Goal: Task Accomplishment & Management: Manage account settings

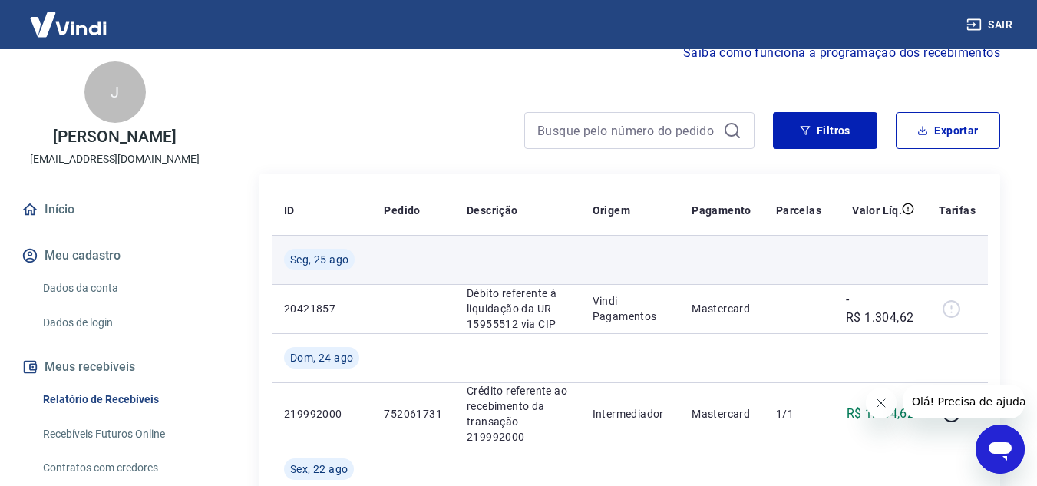
scroll to position [307, 0]
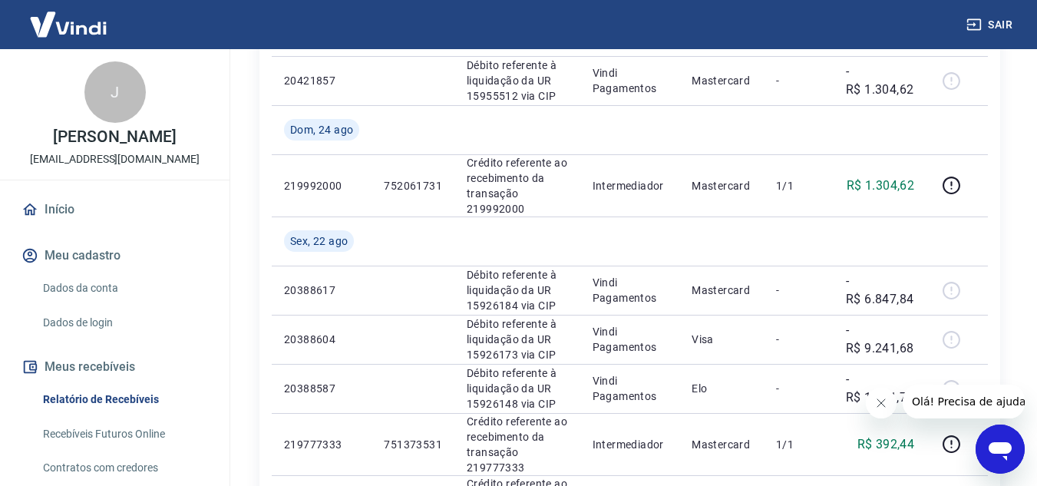
click at [883, 403] on icon "Fechar mensagem da empresa" at bounding box center [880, 403] width 12 height 12
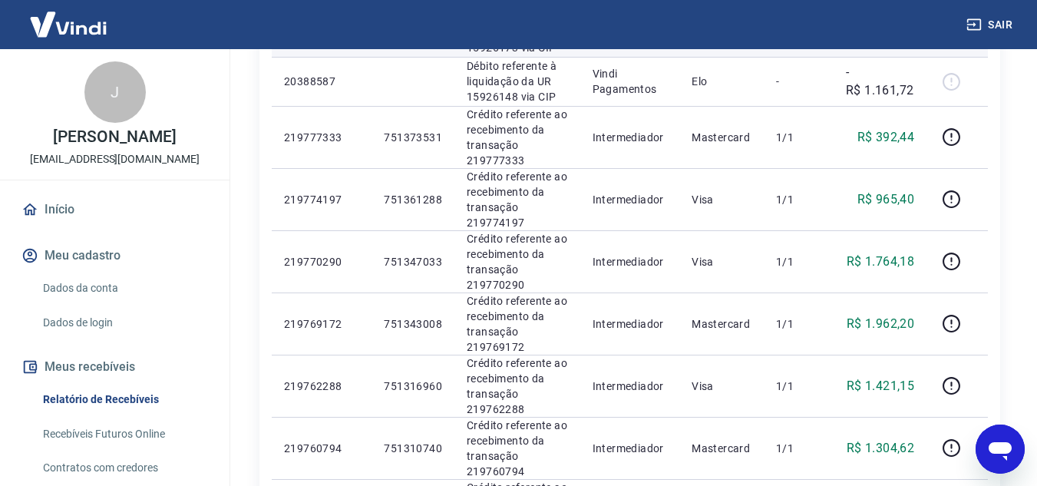
scroll to position [537, 0]
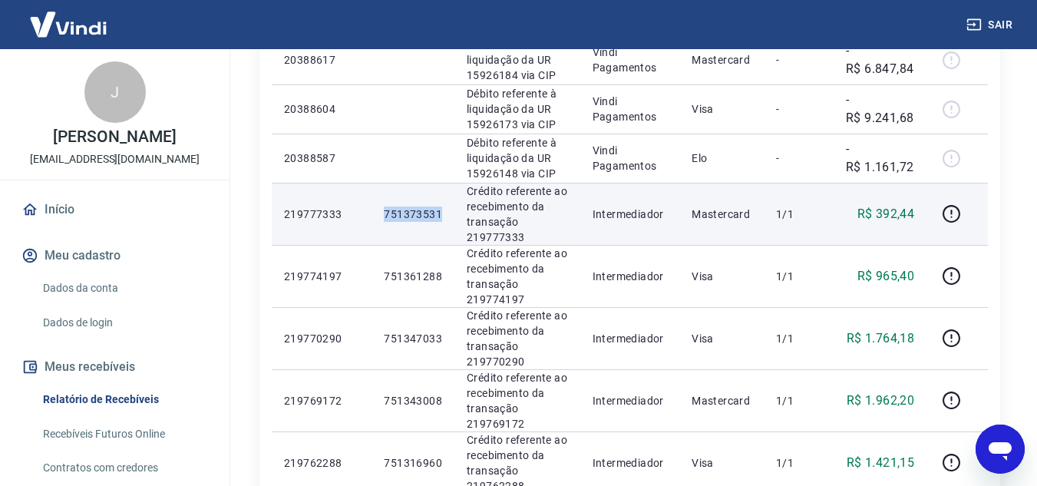
drag, startPoint x: 383, startPoint y: 210, endPoint x: 447, endPoint y: 210, distance: 64.5
click at [447, 210] on td "751373531" at bounding box center [413, 214] width 83 height 62
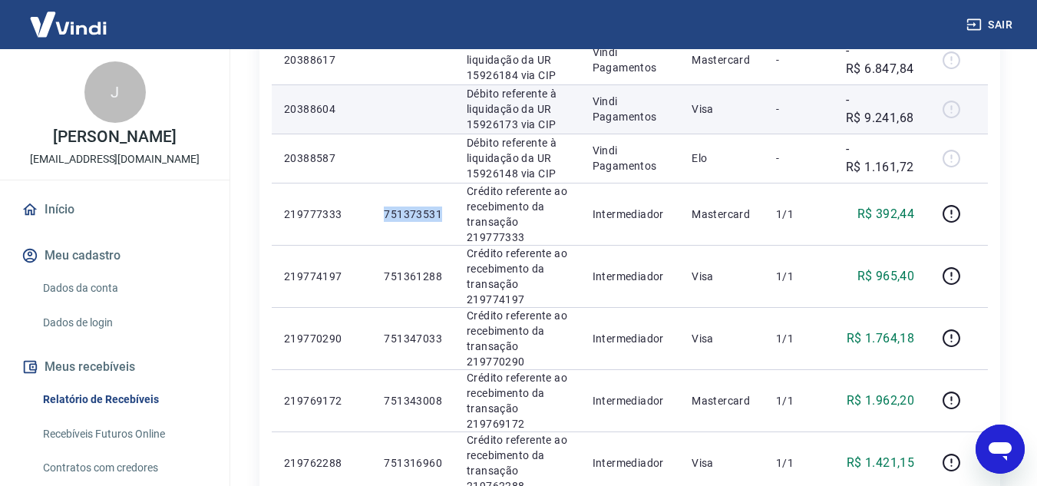
copy p "751373531"
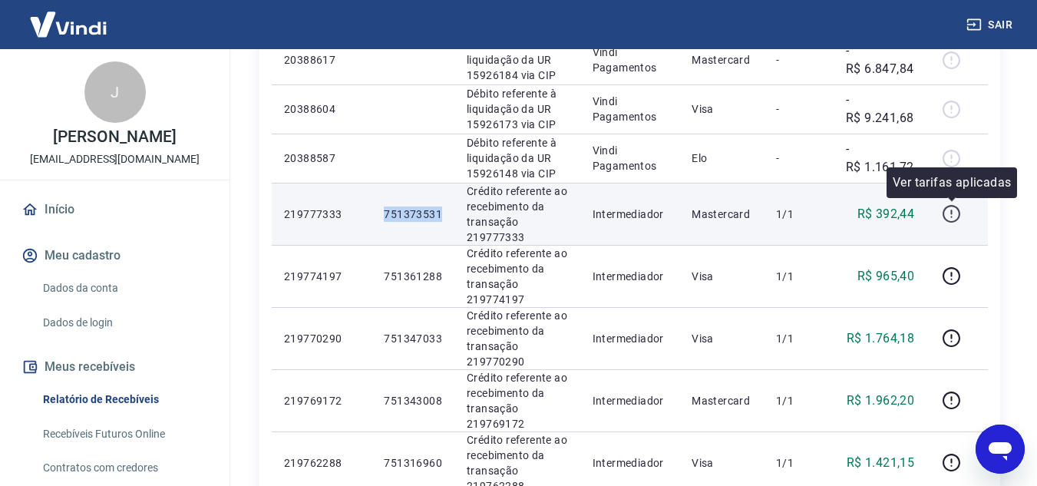
click at [956, 210] on icon "button" at bounding box center [951, 213] width 19 height 19
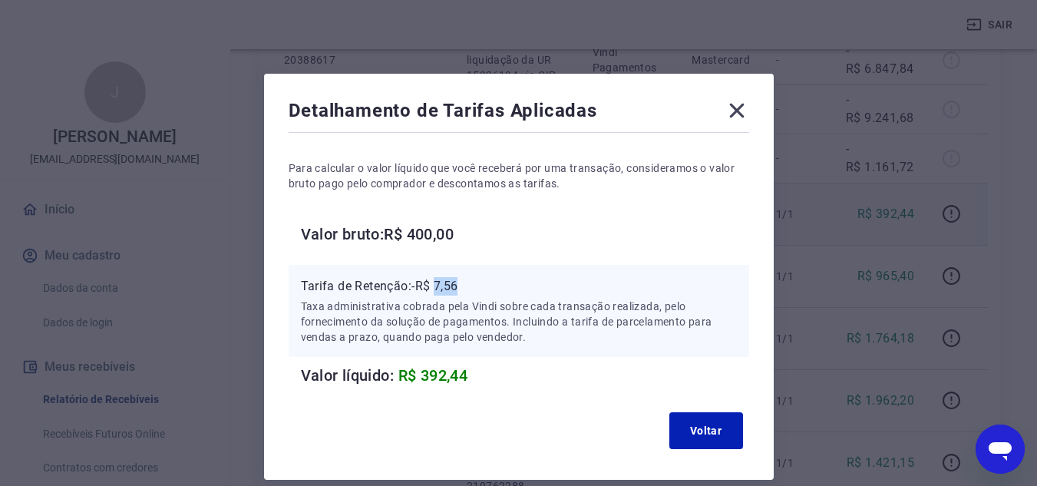
drag, startPoint x: 467, startPoint y: 286, endPoint x: 482, endPoint y: 286, distance: 15.4
click at [482, 286] on p "Tarifa de Retenção: -R$ 7,56" at bounding box center [519, 286] width 436 height 18
copy p "7,56"
click at [745, 114] on icon at bounding box center [737, 110] width 25 height 25
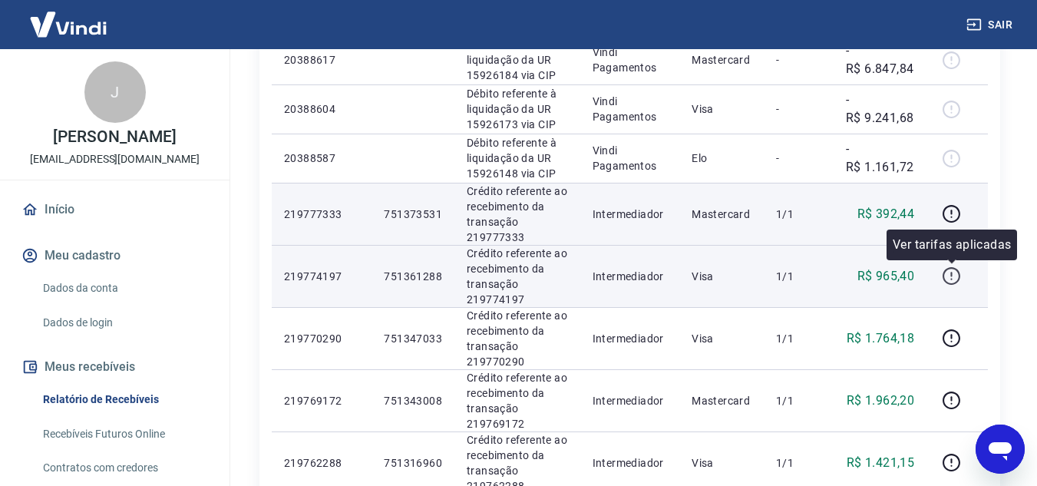
click at [951, 277] on icon "button" at bounding box center [951, 275] width 19 height 19
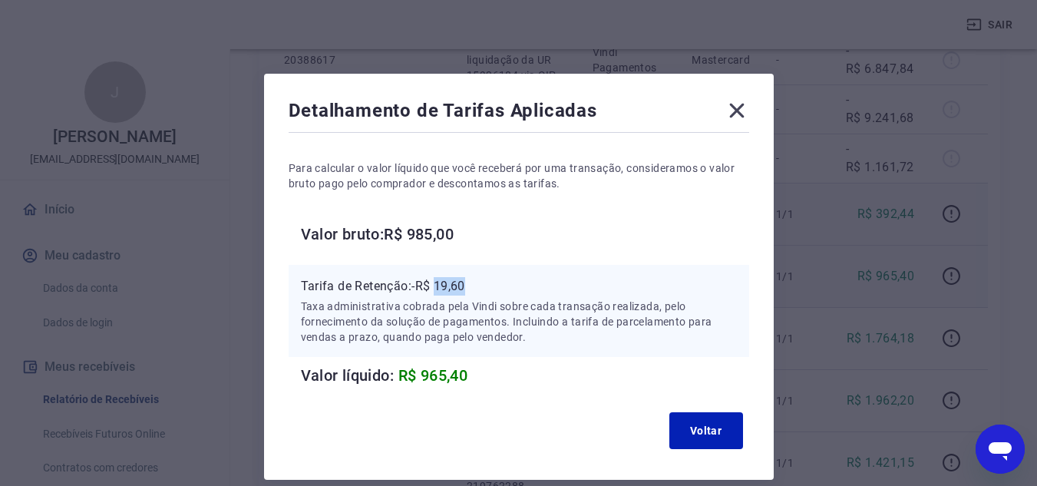
drag, startPoint x: 439, startPoint y: 284, endPoint x: 481, endPoint y: 288, distance: 41.6
click at [481, 288] on p "Tarifa de Retenção: -R$ 19,60" at bounding box center [519, 286] width 436 height 18
copy p "19,60"
click at [738, 113] on icon at bounding box center [736, 111] width 15 height 15
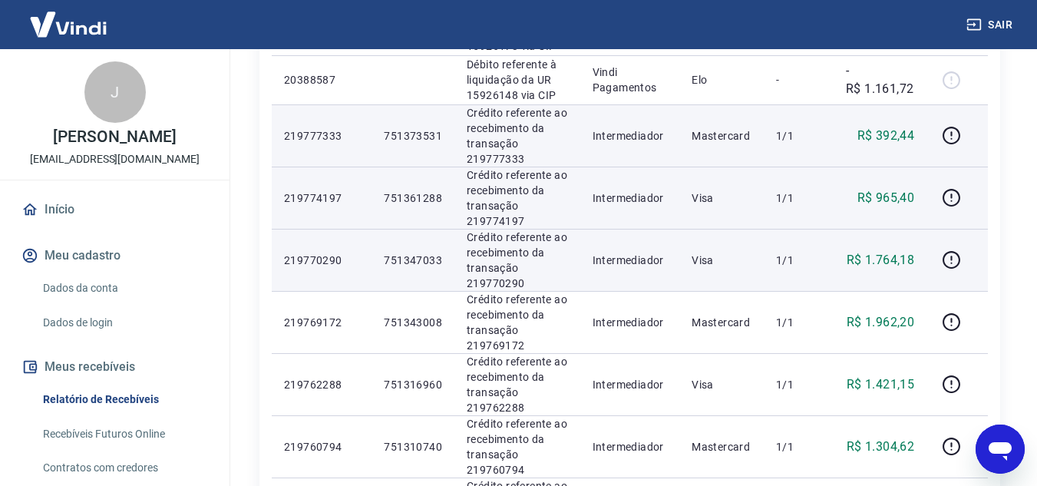
scroll to position [691, 0]
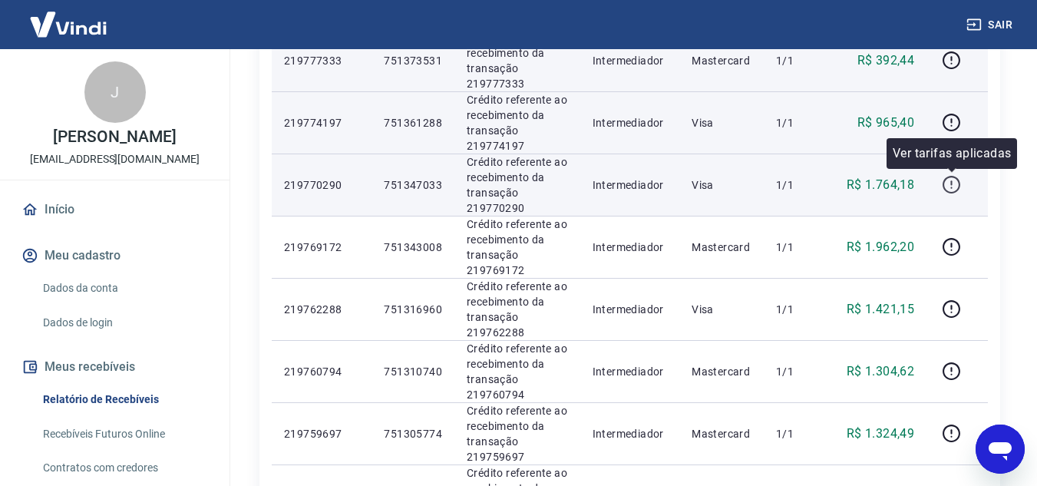
click at [952, 177] on icon "button" at bounding box center [952, 185] width 18 height 18
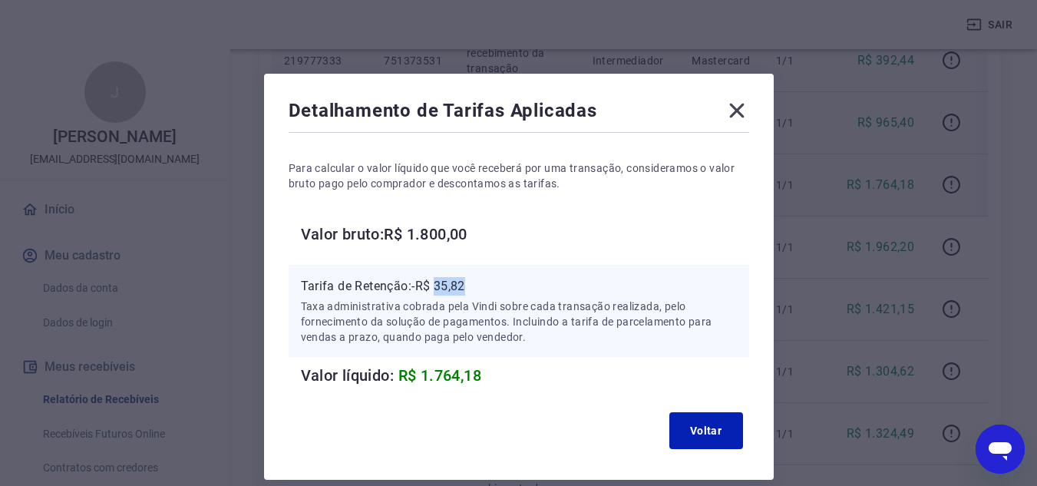
drag, startPoint x: 439, startPoint y: 282, endPoint x: 481, endPoint y: 286, distance: 42.3
click at [481, 286] on p "Tarifa de Retenção: -R$ 35,82" at bounding box center [519, 286] width 436 height 18
copy p "35,82"
click at [737, 111] on icon at bounding box center [736, 111] width 15 height 15
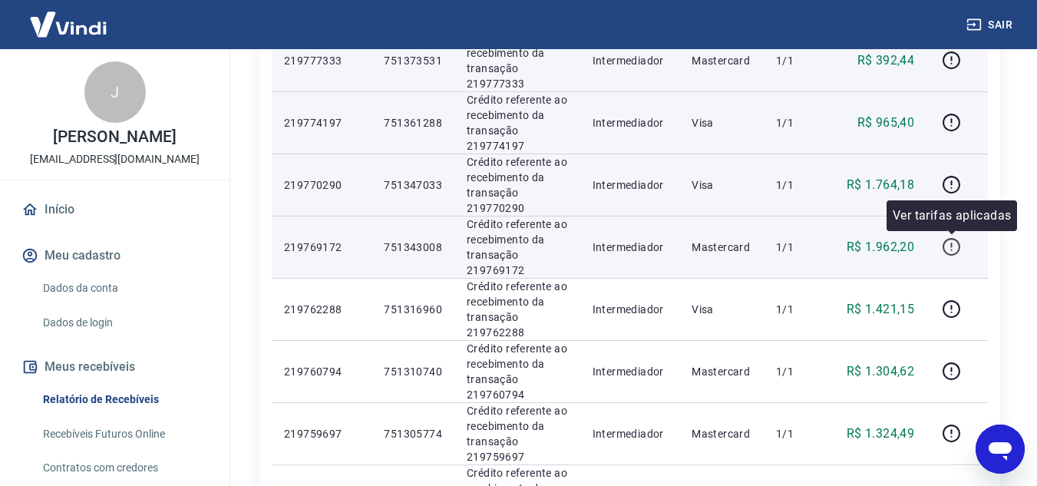
click at [952, 249] on icon "button" at bounding box center [951, 250] width 2 height 2
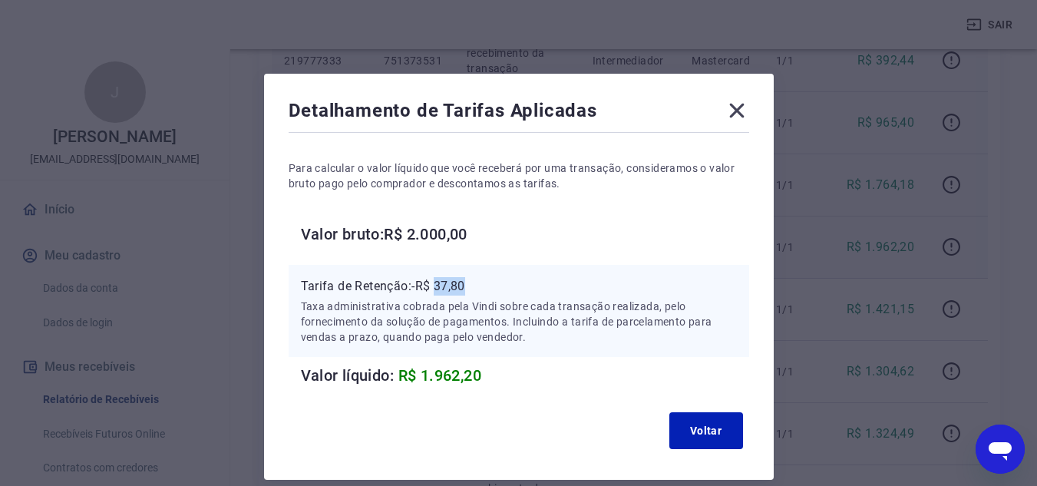
drag, startPoint x: 438, startPoint y: 287, endPoint x: 482, endPoint y: 289, distance: 44.5
click at [481, 289] on p "Tarifa de Retenção: -R$ 37,80" at bounding box center [519, 286] width 436 height 18
copy p "37,80"
click at [738, 110] on icon at bounding box center [736, 111] width 15 height 15
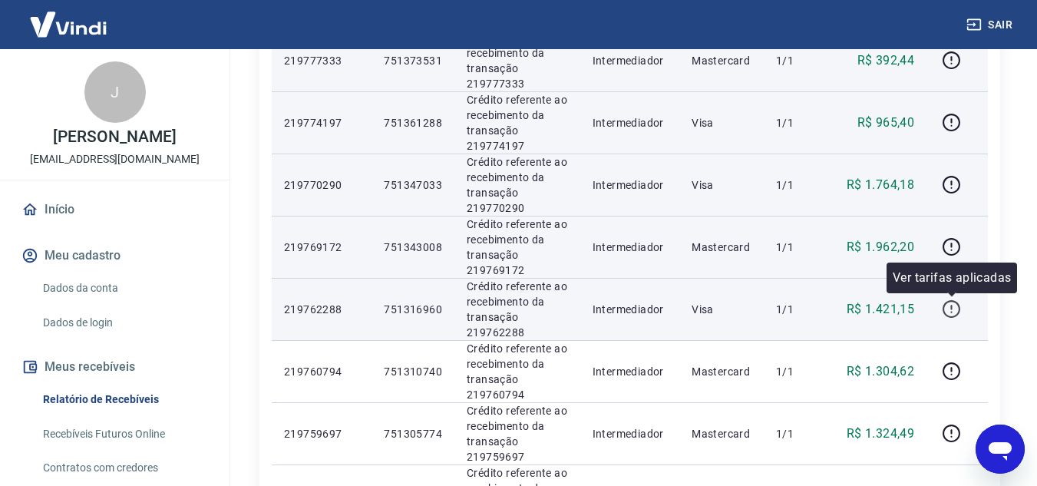
click at [946, 309] on icon "button" at bounding box center [951, 308] width 19 height 19
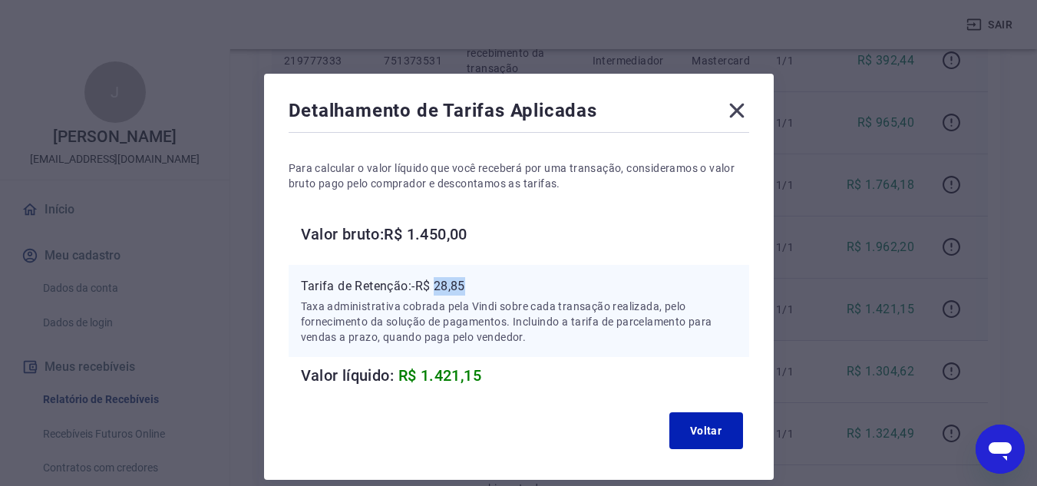
drag, startPoint x: 438, startPoint y: 286, endPoint x: 478, endPoint y: 286, distance: 40.7
click at [478, 286] on p "Tarifa de Retenção: -R$ 28,85" at bounding box center [519, 286] width 436 height 18
copy p "28,85"
click at [738, 116] on icon at bounding box center [737, 110] width 25 height 25
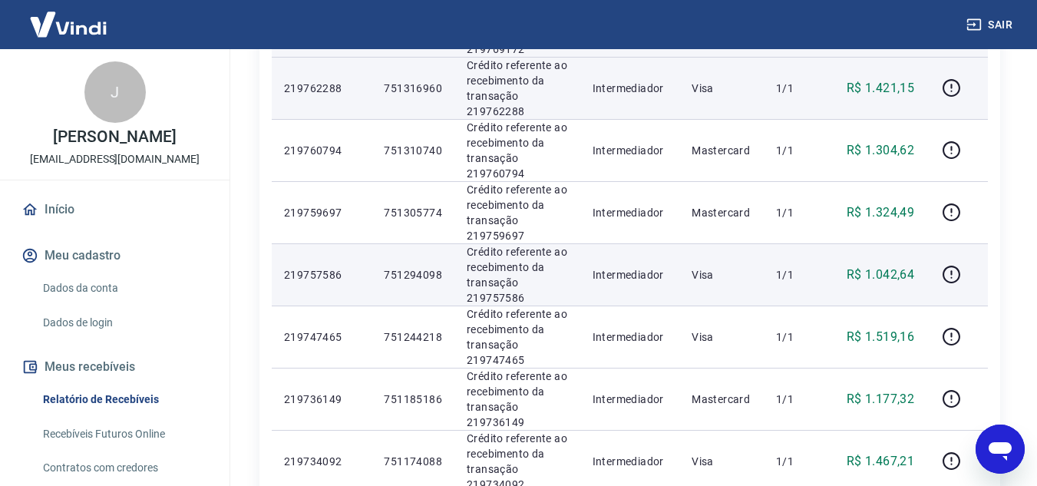
scroll to position [921, 0]
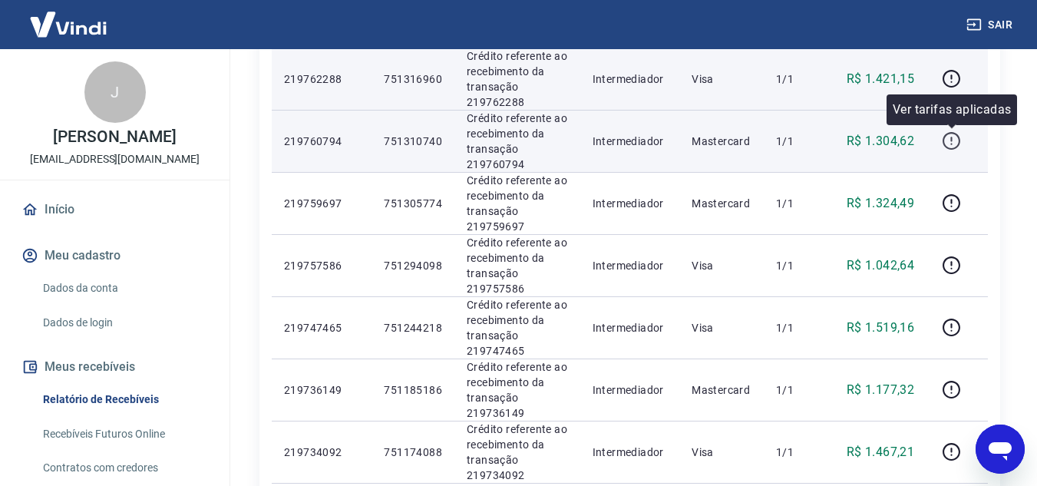
click at [951, 144] on icon "button" at bounding box center [951, 140] width 19 height 19
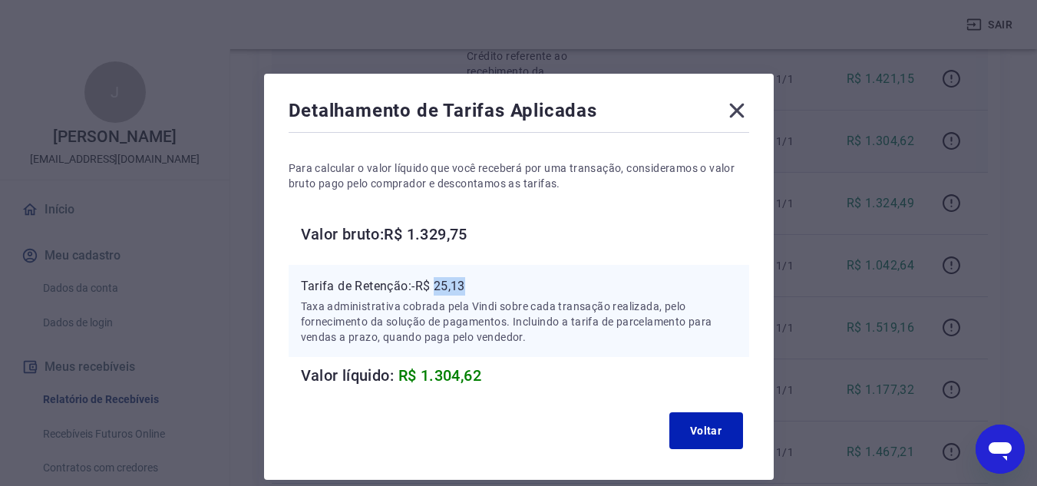
drag, startPoint x: 438, startPoint y: 285, endPoint x: 467, endPoint y: 286, distance: 29.2
click at [467, 286] on p "Tarifa de Retenção: -R$ 25,13" at bounding box center [519, 286] width 436 height 18
copy p "25,13"
click at [741, 108] on icon at bounding box center [737, 110] width 25 height 25
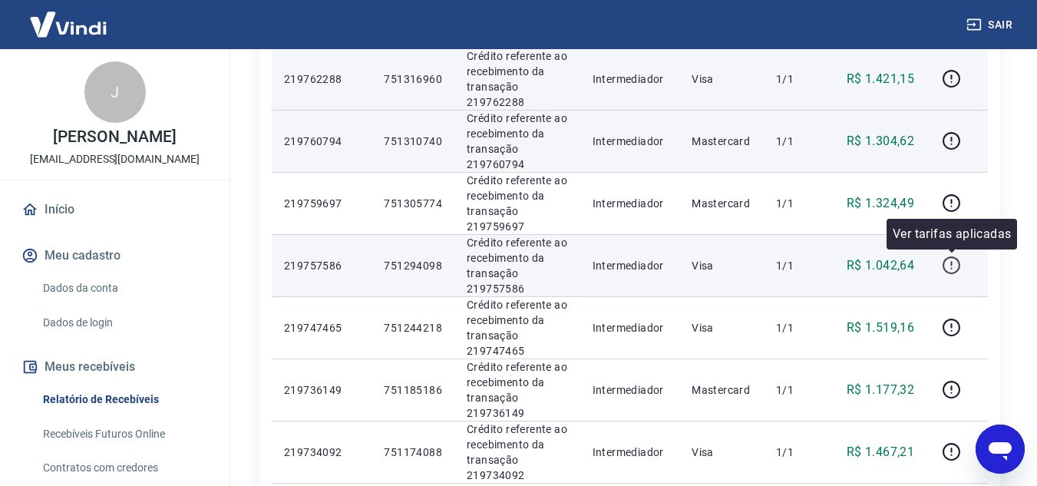
click at [953, 265] on icon "button" at bounding box center [951, 265] width 19 height 19
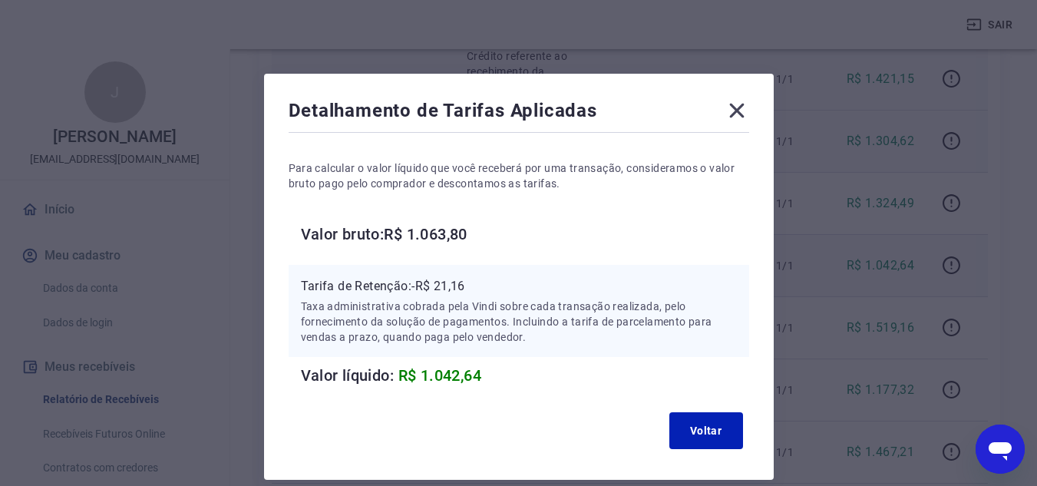
click at [739, 104] on icon at bounding box center [737, 110] width 25 height 25
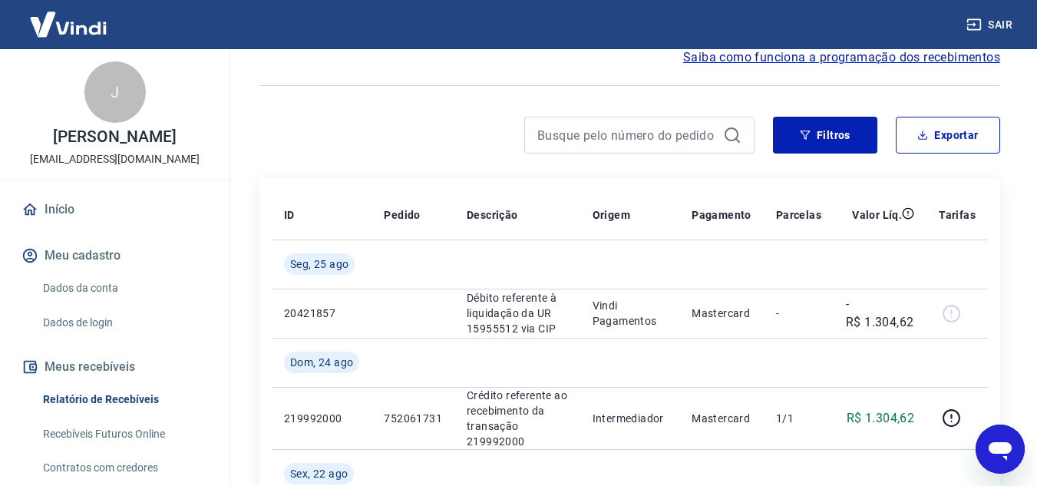
scroll to position [0, 0]
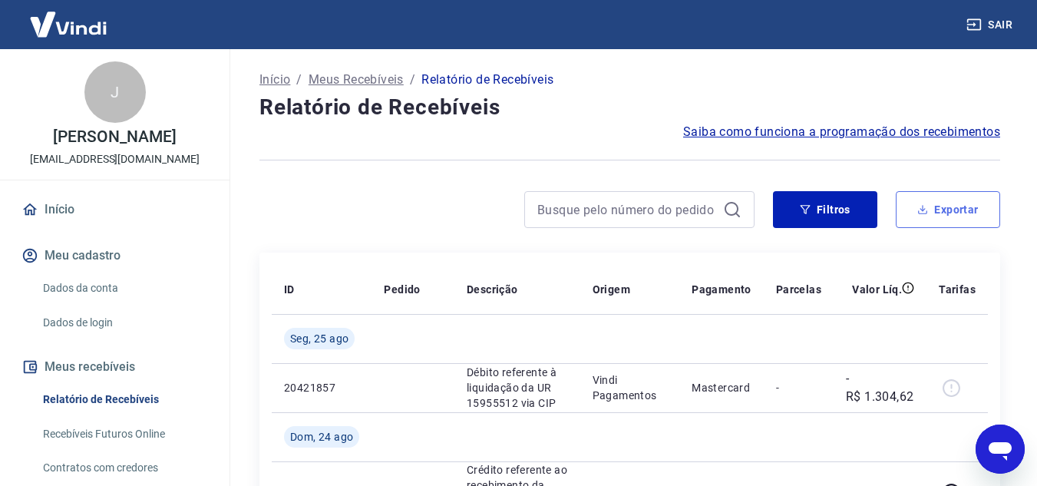
click at [922, 203] on button "Exportar" at bounding box center [948, 209] width 104 height 37
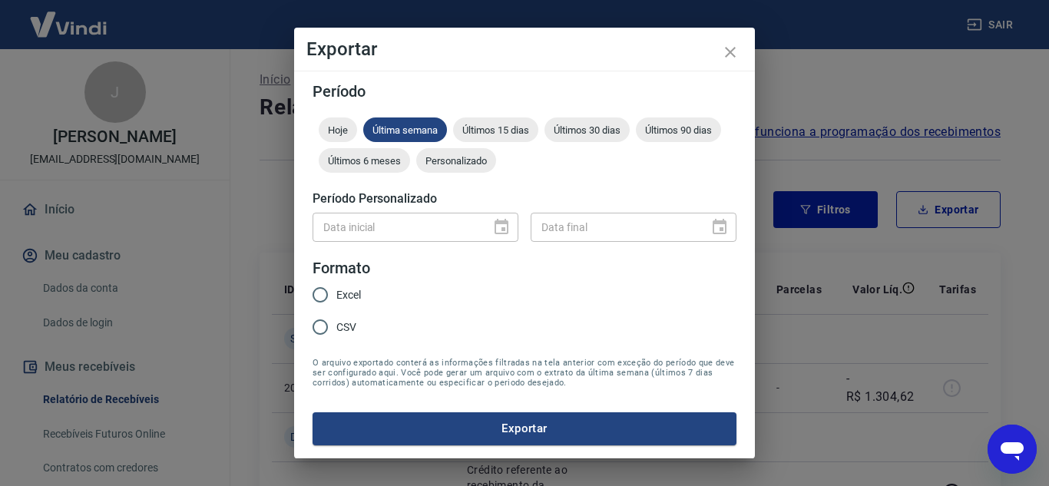
click at [342, 296] on span "Excel" at bounding box center [348, 295] width 25 height 16
click at [336, 296] on input "Excel" at bounding box center [320, 295] width 32 height 32
radio input "true"
click at [493, 432] on button "Exportar" at bounding box center [524, 428] width 424 height 32
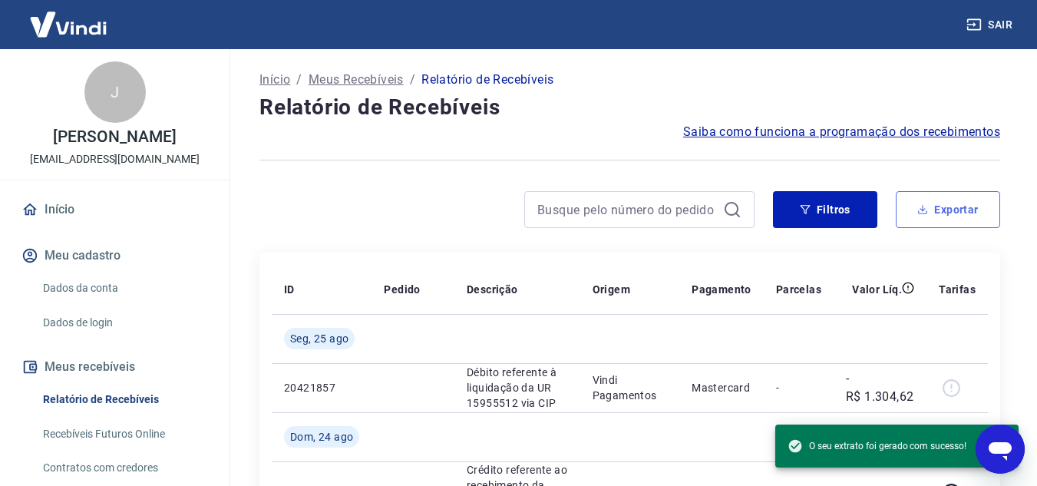
click at [926, 222] on button "Exportar" at bounding box center [948, 209] width 104 height 37
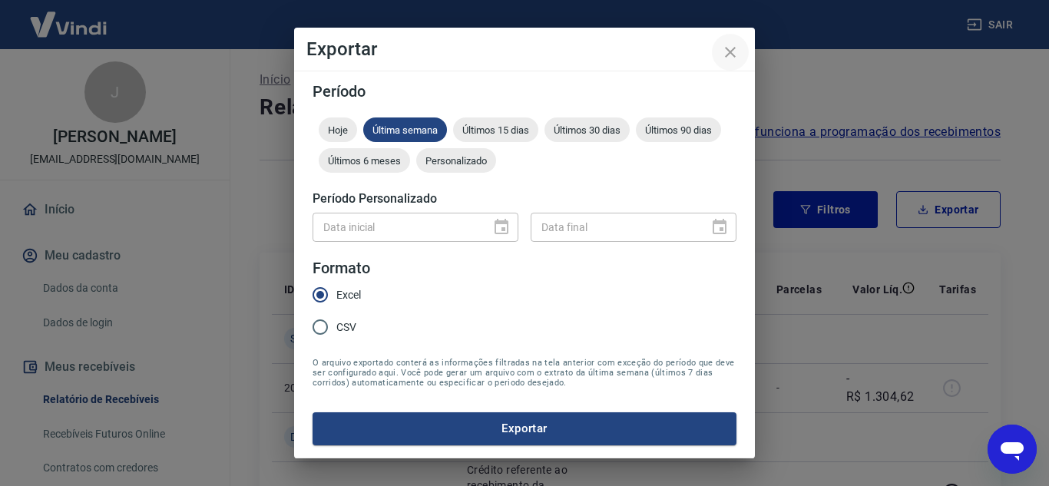
click at [726, 59] on icon "close" at bounding box center [730, 52] width 18 height 18
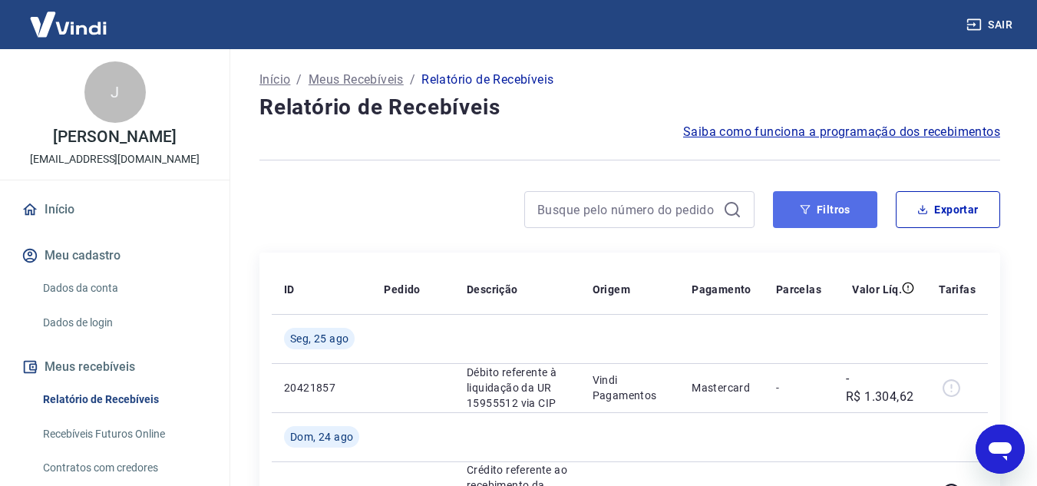
click at [829, 221] on button "Filtros" at bounding box center [825, 209] width 104 height 37
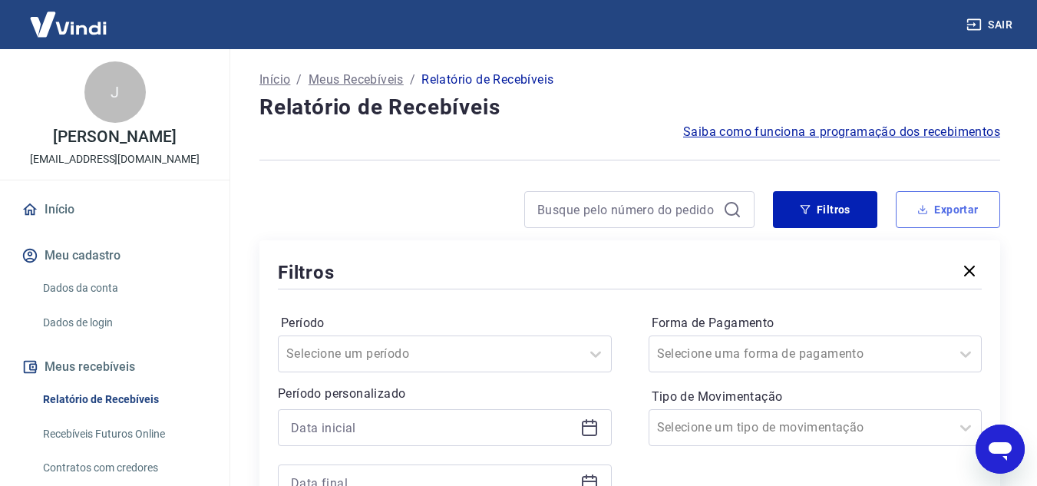
click at [938, 220] on button "Exportar" at bounding box center [948, 209] width 104 height 37
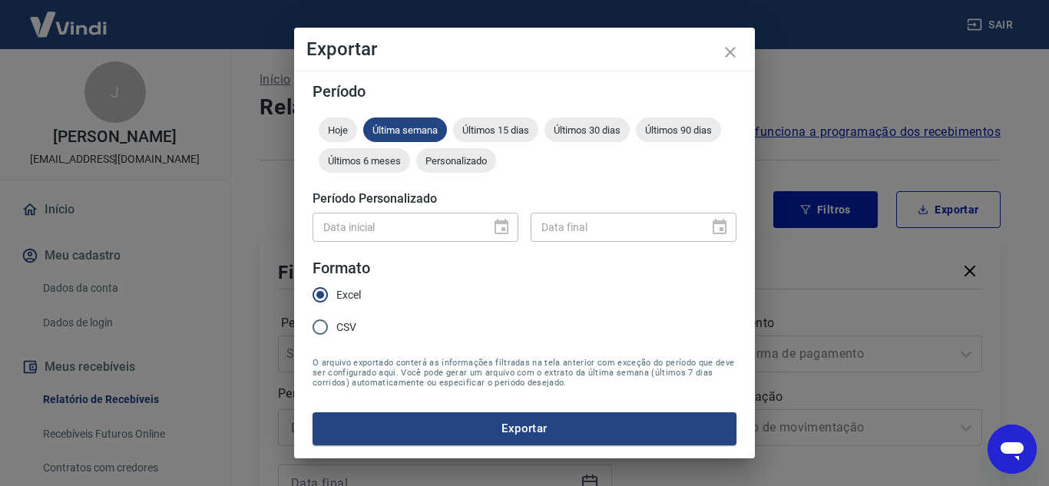
click at [490, 220] on div "Data inicial" at bounding box center [415, 227] width 206 height 28
click at [500, 227] on div at bounding box center [496, 227] width 21 height 0
click at [496, 228] on div "Data inicial" at bounding box center [415, 227] width 206 height 28
click at [323, 326] on input "CSV" at bounding box center [320, 327] width 32 height 32
radio input "true"
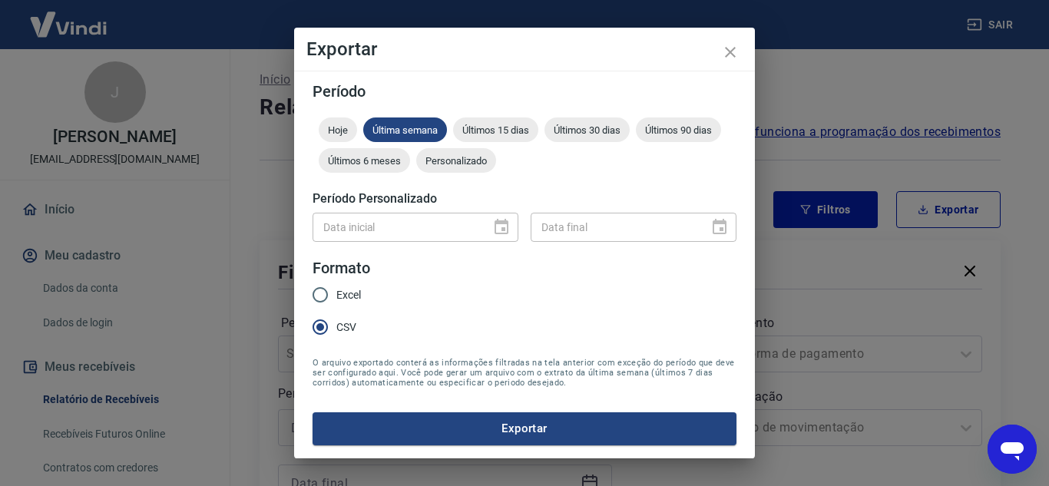
click at [338, 285] on label "Excel" at bounding box center [332, 295] width 57 height 32
click at [336, 285] on input "Excel" at bounding box center [320, 295] width 32 height 32
radio input "true"
click at [732, 55] on icon "close" at bounding box center [730, 52] width 11 height 11
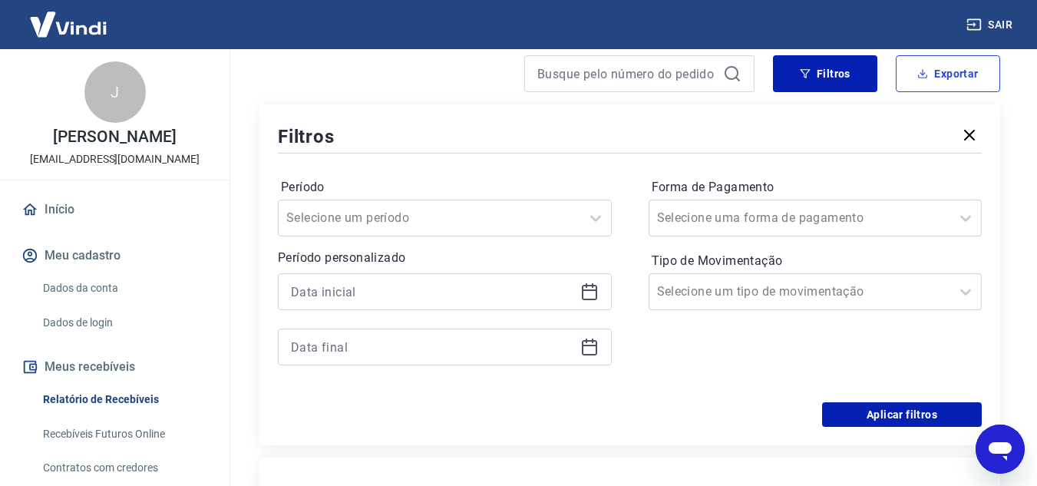
scroll to position [154, 0]
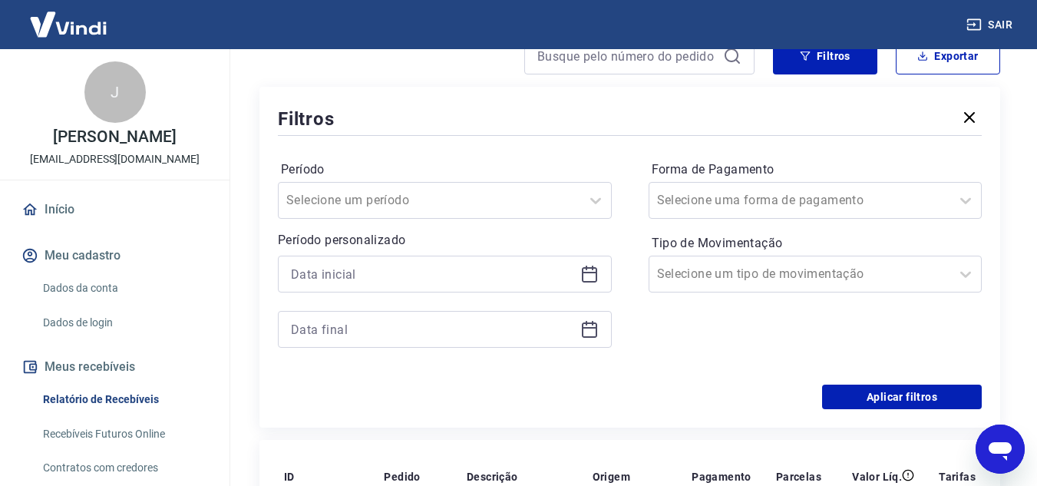
click at [586, 274] on icon at bounding box center [589, 274] width 18 height 18
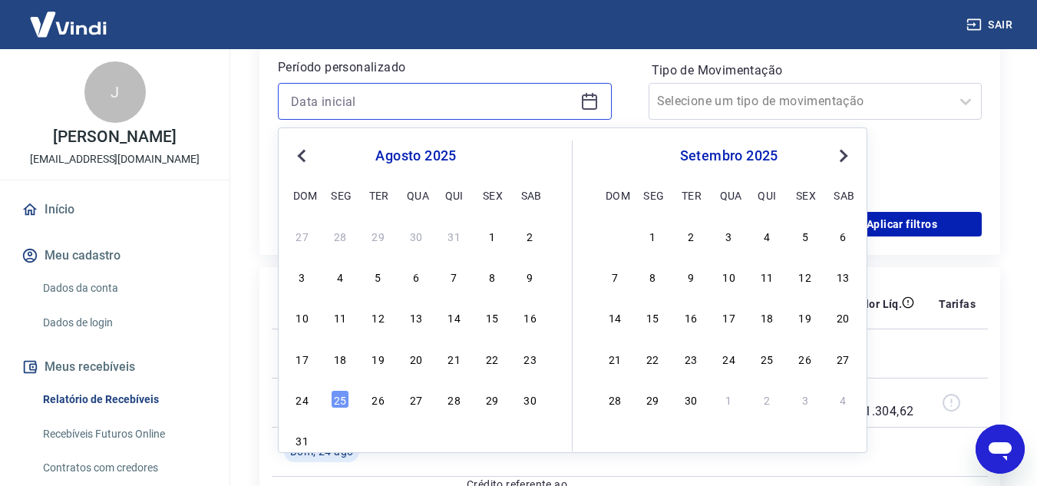
scroll to position [384, 0]
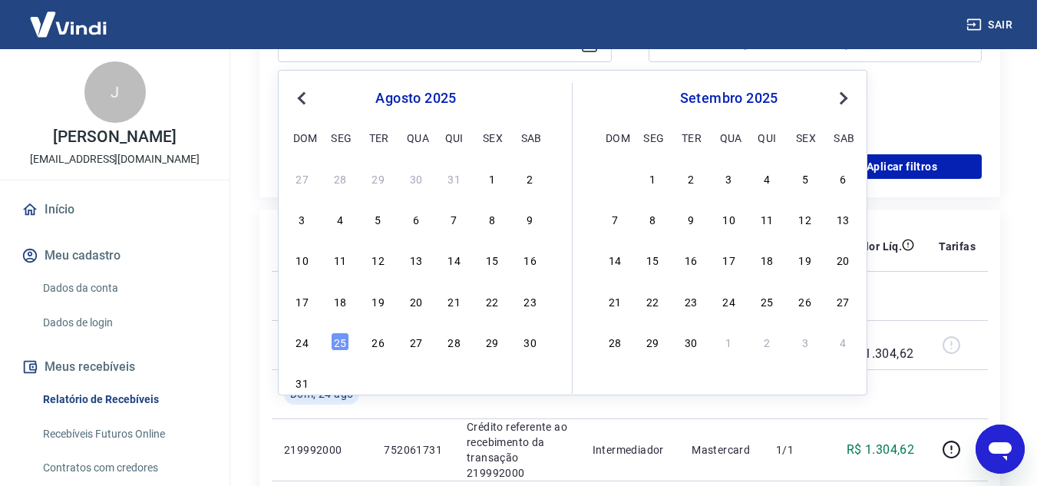
click at [356, 302] on div "17 18 19 20 21 22 23" at bounding box center [416, 300] width 250 height 22
click at [381, 301] on div "19" at bounding box center [378, 301] width 18 height 18
click at [381, 302] on td at bounding box center [413, 295] width 83 height 49
type input "[DATE]"
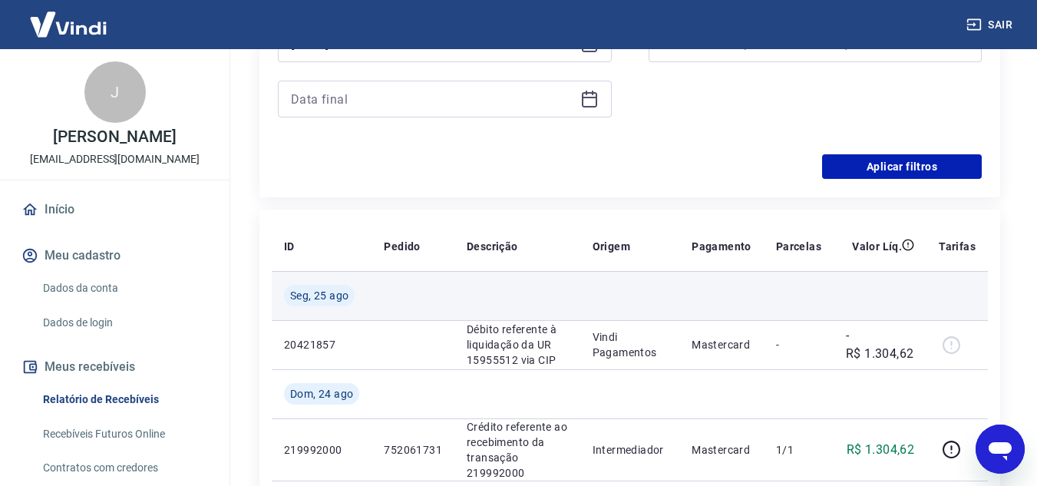
click at [381, 302] on td at bounding box center [413, 295] width 83 height 49
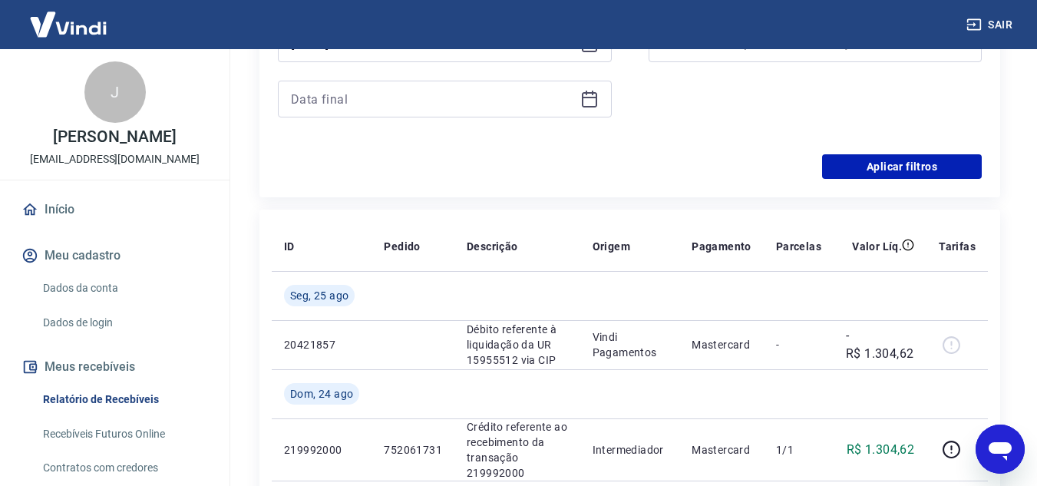
click at [586, 95] on icon at bounding box center [589, 99] width 18 height 18
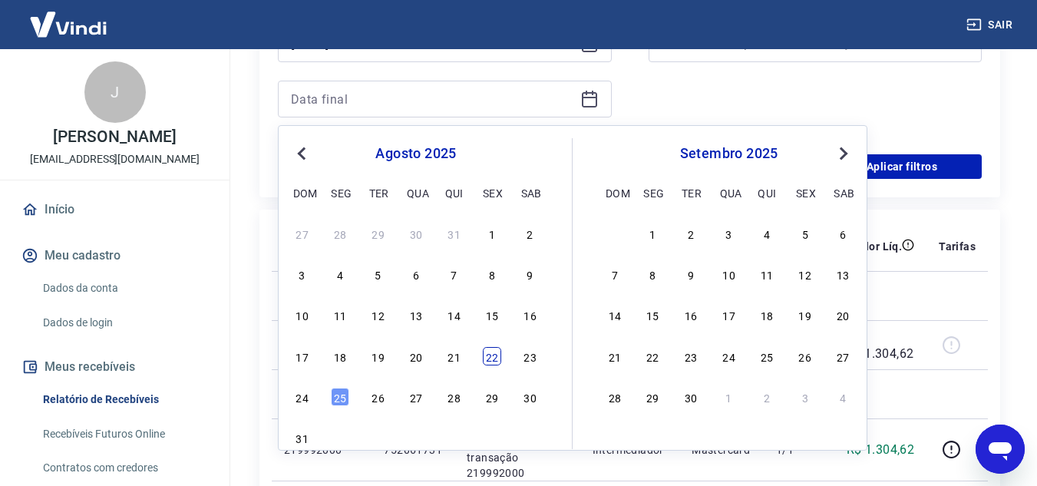
click at [493, 355] on div "22" at bounding box center [492, 356] width 18 height 18
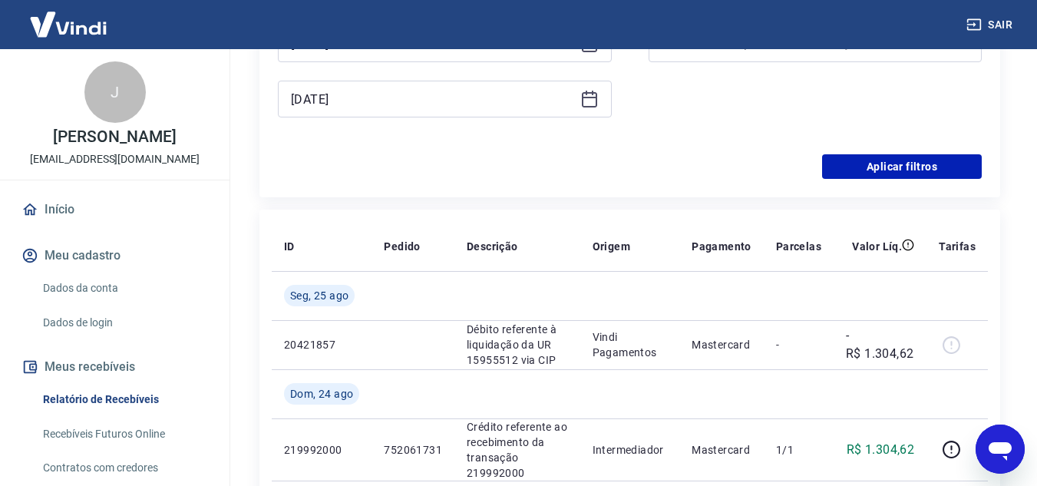
type input "[DATE]"
click at [854, 177] on button "Aplicar filtros" at bounding box center [902, 166] width 160 height 25
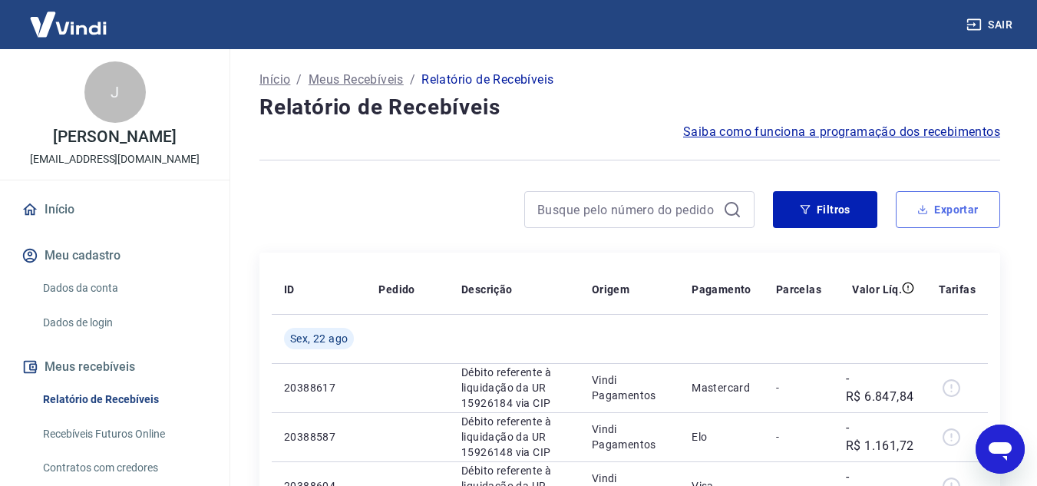
click at [953, 203] on button "Exportar" at bounding box center [948, 209] width 104 height 37
type input "[DATE]"
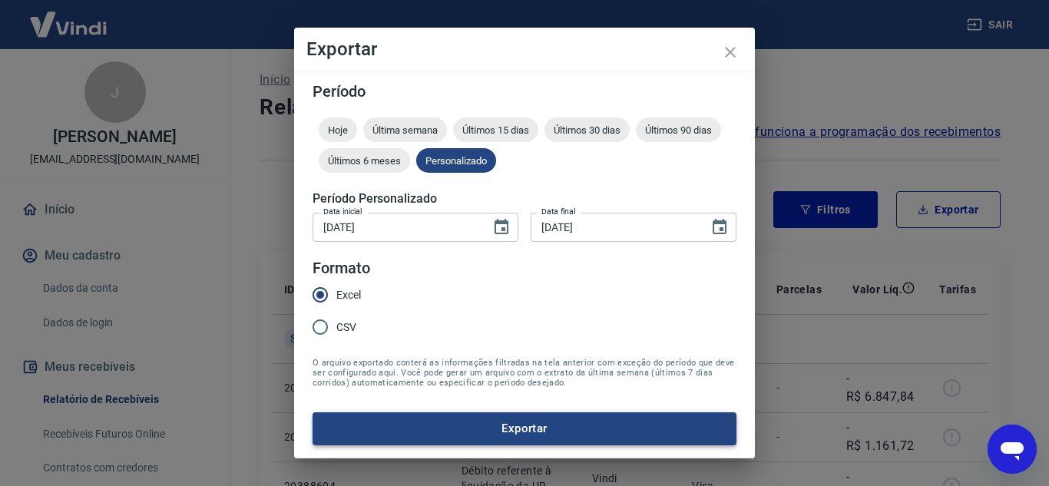
click at [543, 425] on button "Exportar" at bounding box center [524, 428] width 424 height 32
